Goal: Download file/media

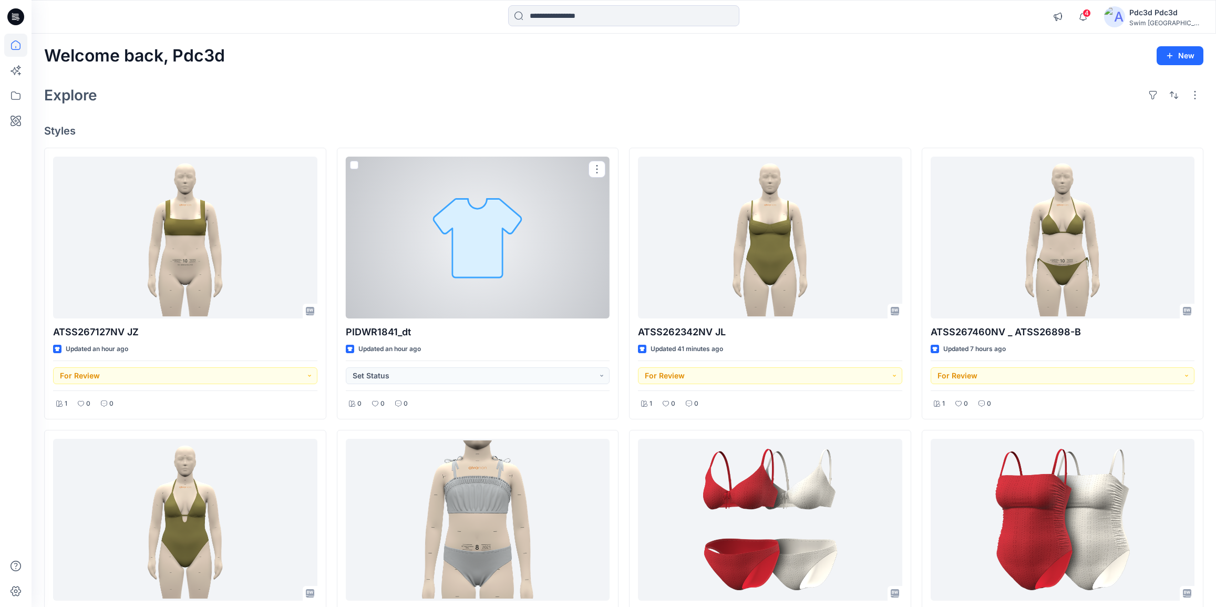
scroll to position [191, 0]
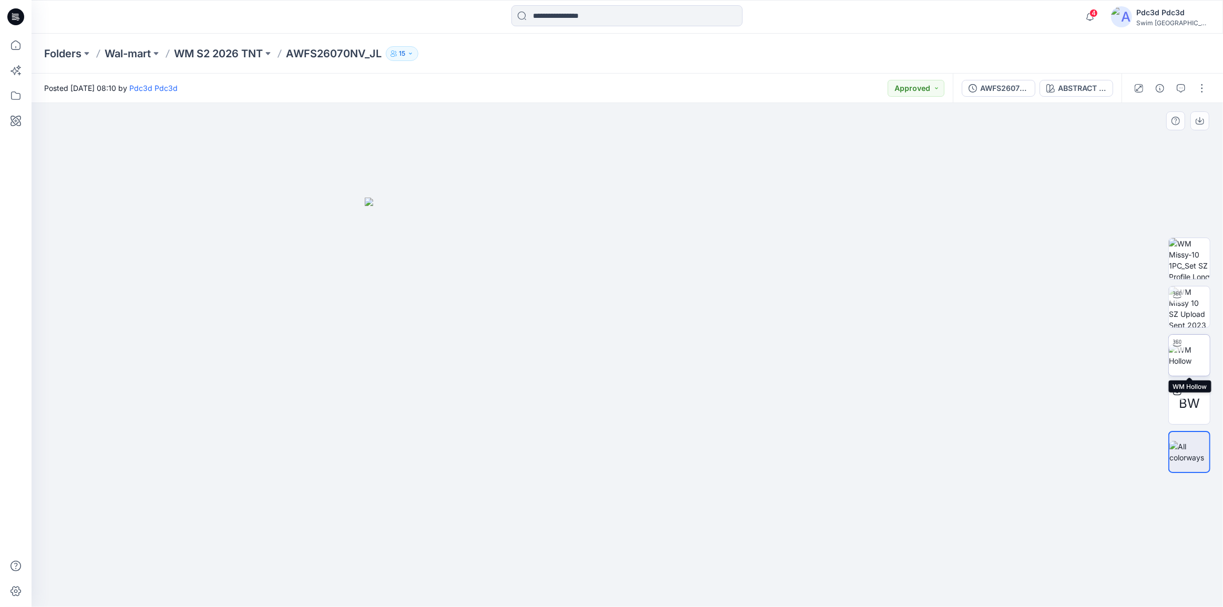
click at [1195, 356] on img at bounding box center [1189, 355] width 41 height 22
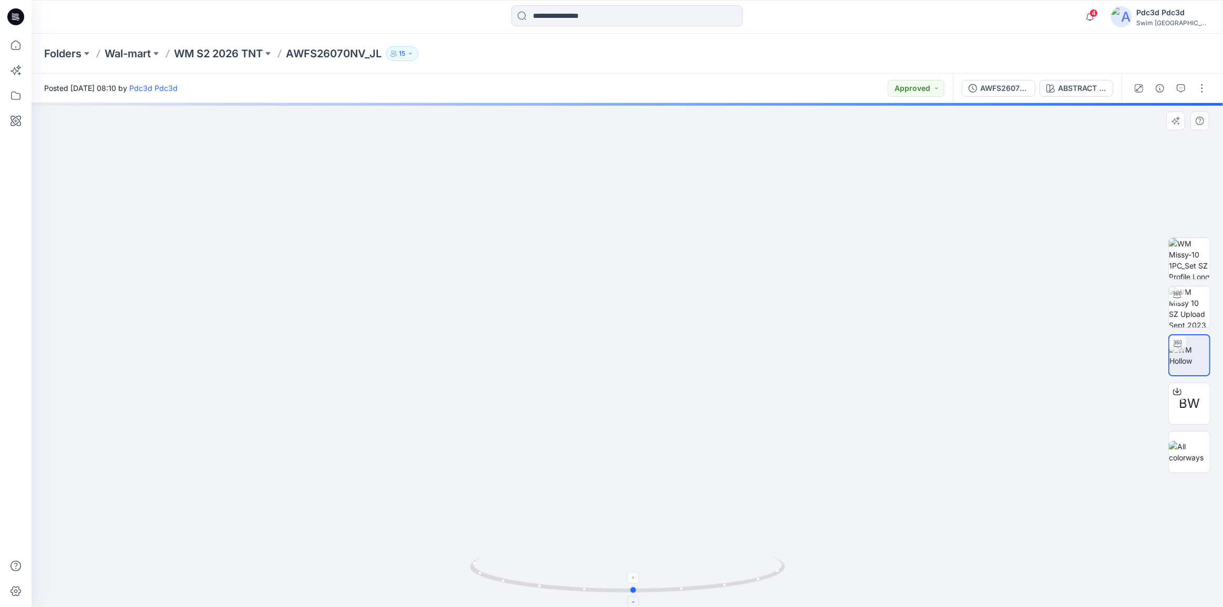
drag, startPoint x: 765, startPoint y: 580, endPoint x: 771, endPoint y: 580, distance: 6.3
click at [771, 580] on icon at bounding box center [629, 575] width 318 height 39
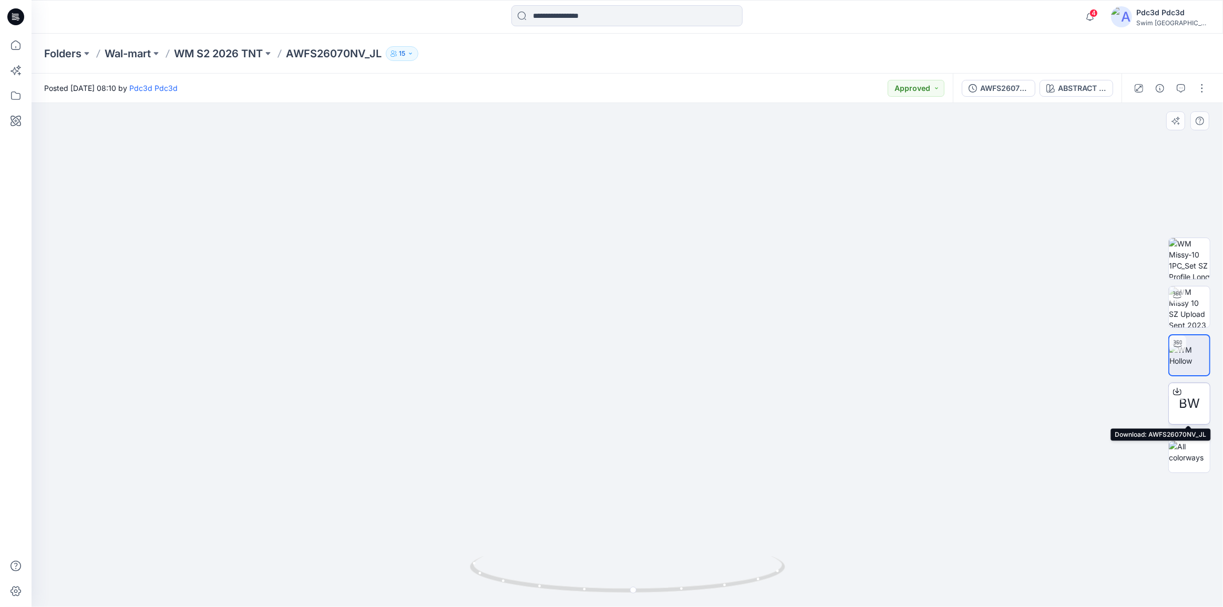
click at [1177, 385] on div at bounding box center [1177, 391] width 17 height 17
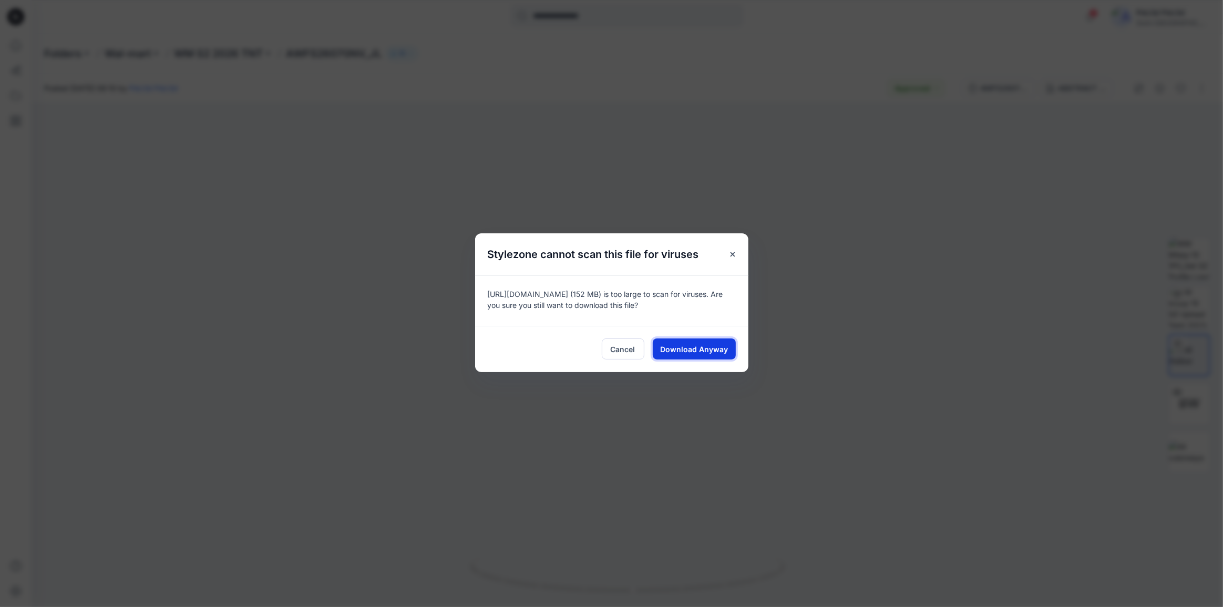
click at [686, 350] on span "Download Anyway" at bounding box center [694, 349] width 68 height 11
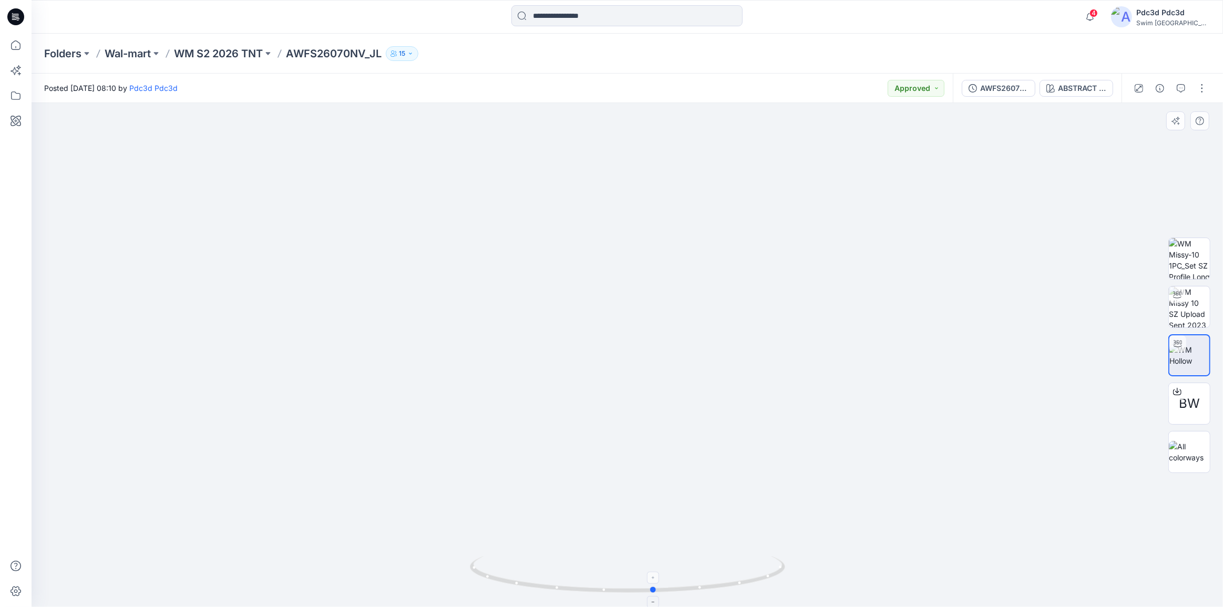
drag, startPoint x: 699, startPoint y: 591, endPoint x: 719, endPoint y: 576, distance: 25.1
click at [719, 576] on icon at bounding box center [629, 575] width 318 height 39
drag, startPoint x: 732, startPoint y: 588, endPoint x: 708, endPoint y: 595, distance: 25.0
click at [708, 595] on icon at bounding box center [629, 575] width 318 height 39
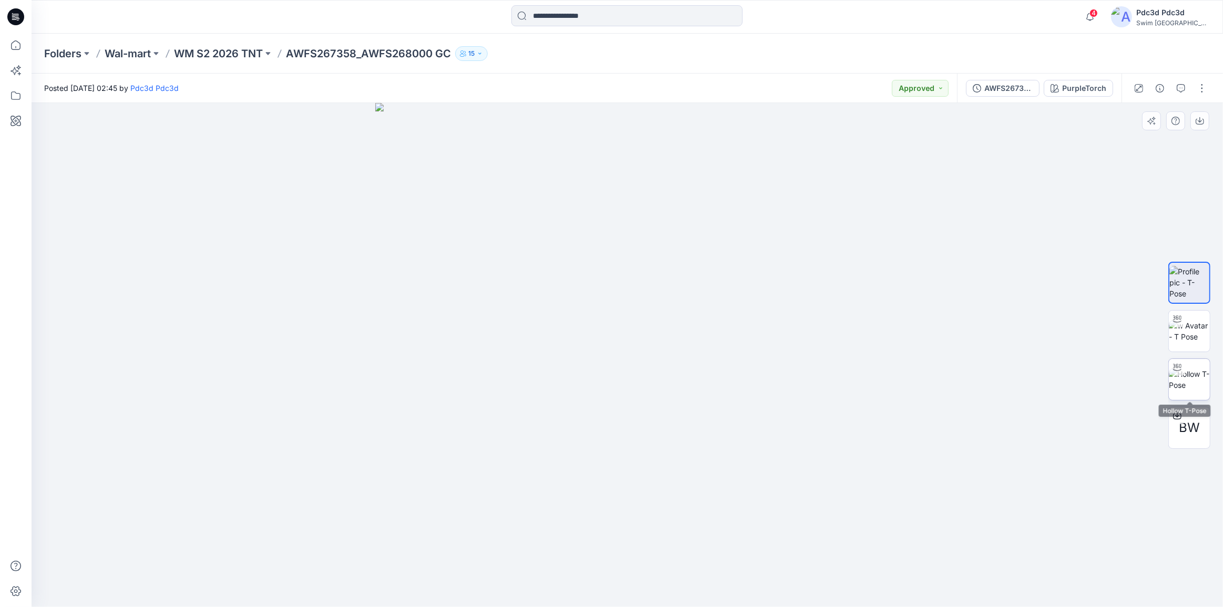
click at [1197, 375] on img at bounding box center [1189, 380] width 41 height 22
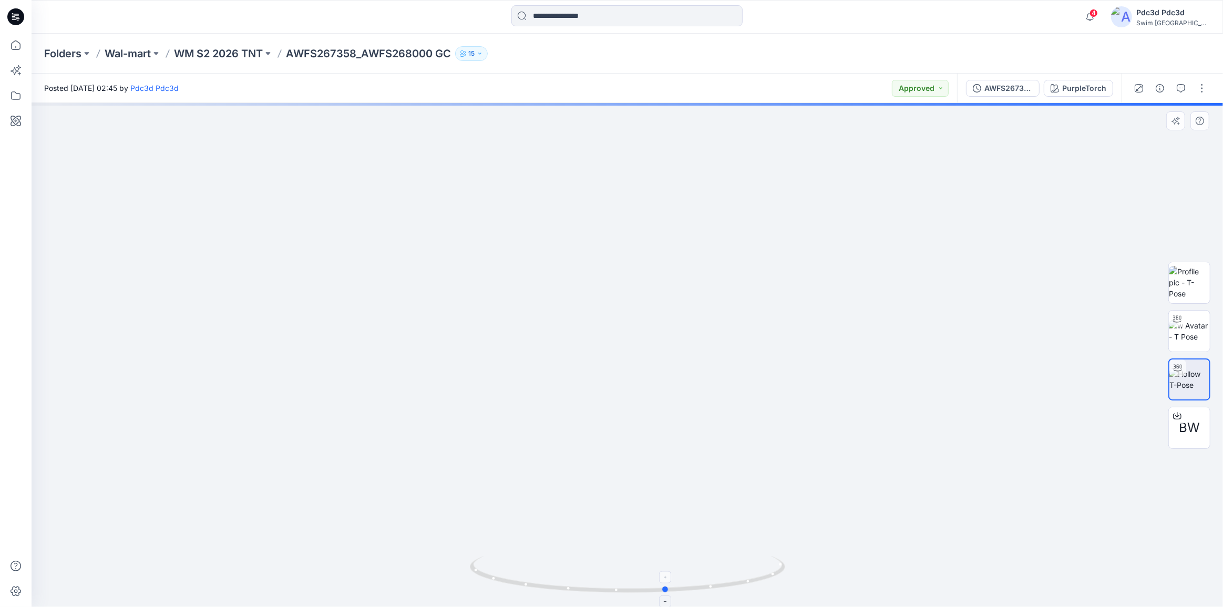
drag, startPoint x: 725, startPoint y: 591, endPoint x: 762, endPoint y: 561, distance: 47.0
click at [762, 561] on icon at bounding box center [629, 575] width 318 height 39
drag, startPoint x: 750, startPoint y: 373, endPoint x: 749, endPoint y: 479, distance: 105.7
click at [749, 479] on img at bounding box center [627, 262] width 1025 height 691
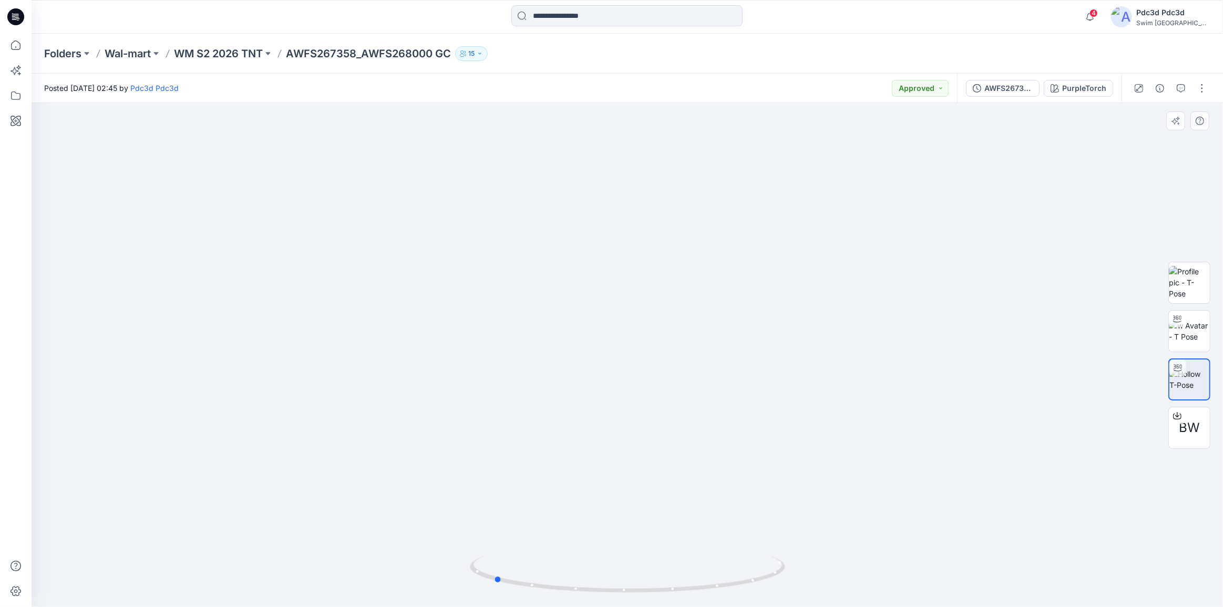
drag, startPoint x: 736, startPoint y: 587, endPoint x: 878, endPoint y: 433, distance: 209.1
click at [879, 440] on div at bounding box center [628, 355] width 1192 height 504
drag, startPoint x: 698, startPoint y: 590, endPoint x: 566, endPoint y: 541, distance: 140.7
click at [566, 541] on div at bounding box center [628, 355] width 1192 height 504
